Goal: Task Accomplishment & Management: Manage account settings

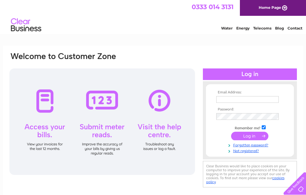
type input "[DOMAIN_NAME][EMAIL_ADDRESS][DOMAIN_NAME]"
click at [249, 134] on input "submit" at bounding box center [249, 135] width 37 height 9
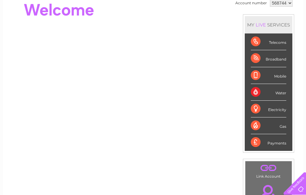
scroll to position [30, 0]
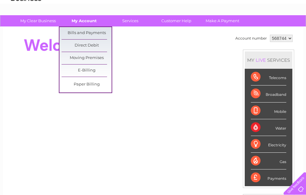
click at [86, 21] on link "My Account" at bounding box center [84, 20] width 50 height 11
click at [85, 33] on link "Bills and Payments" at bounding box center [87, 33] width 50 height 12
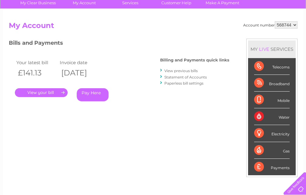
scroll to position [61, 0]
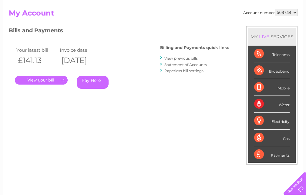
click at [44, 80] on link "." at bounding box center [41, 80] width 53 height 9
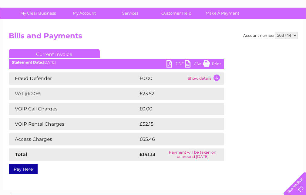
scroll to position [61, 0]
